Goal: Transaction & Acquisition: Purchase product/service

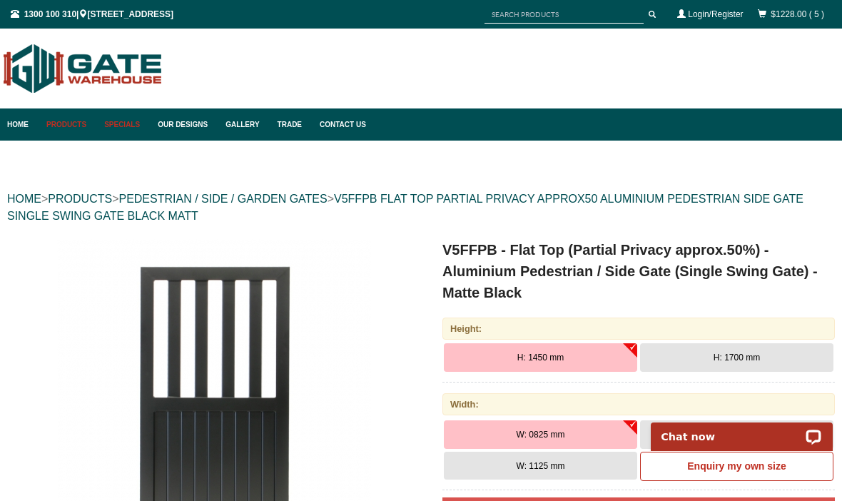
click at [123, 114] on link "Specials" at bounding box center [123, 124] width 53 height 32
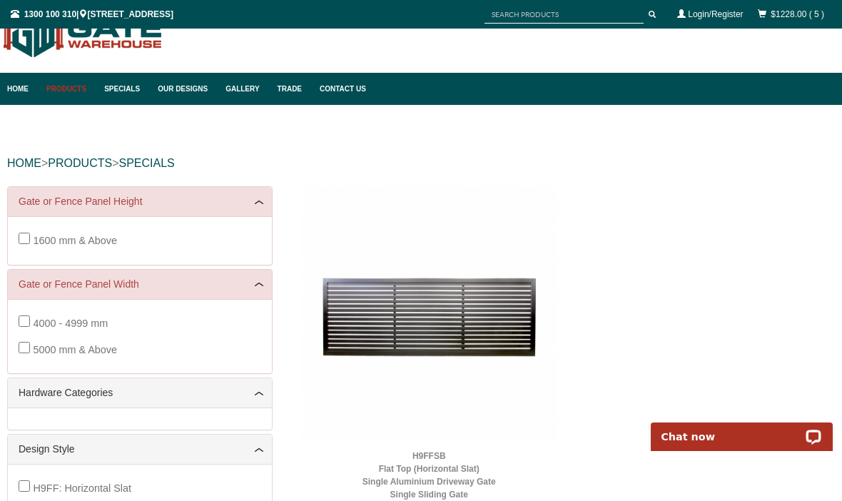
click at [75, 83] on link "Products" at bounding box center [68, 89] width 58 height 32
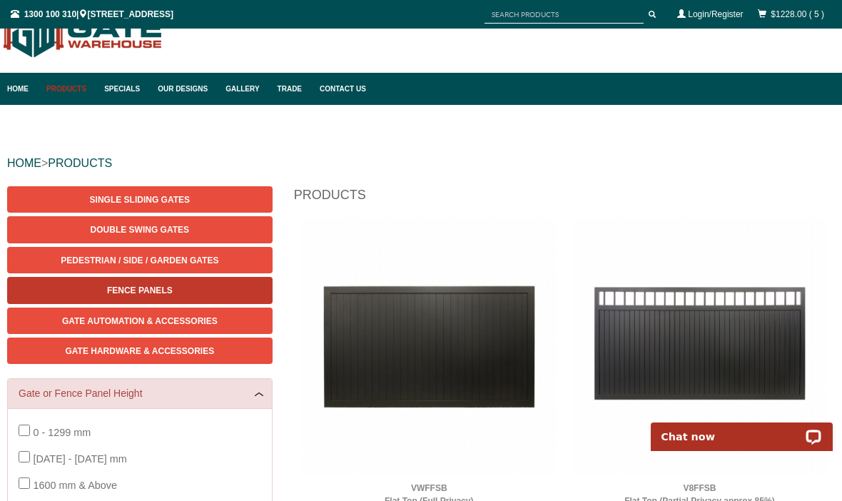
click at [151, 286] on span "Fence Panels" at bounding box center [140, 290] width 66 height 10
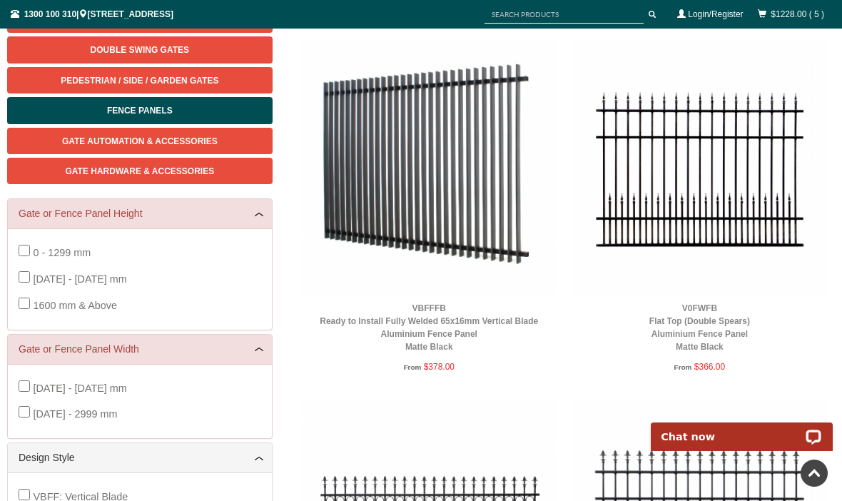
scroll to position [215, 0]
click at [477, 165] on img at bounding box center [429, 167] width 256 height 256
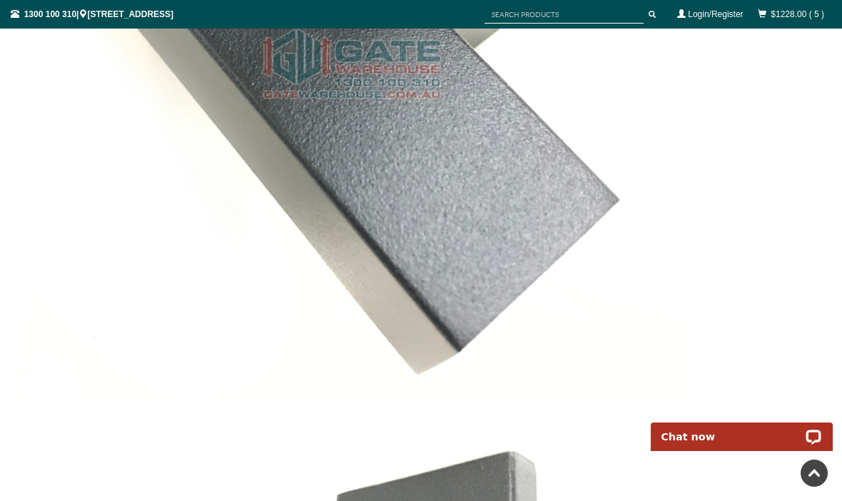
scroll to position [5282, 0]
